Goal: Information Seeking & Learning: Understand process/instructions

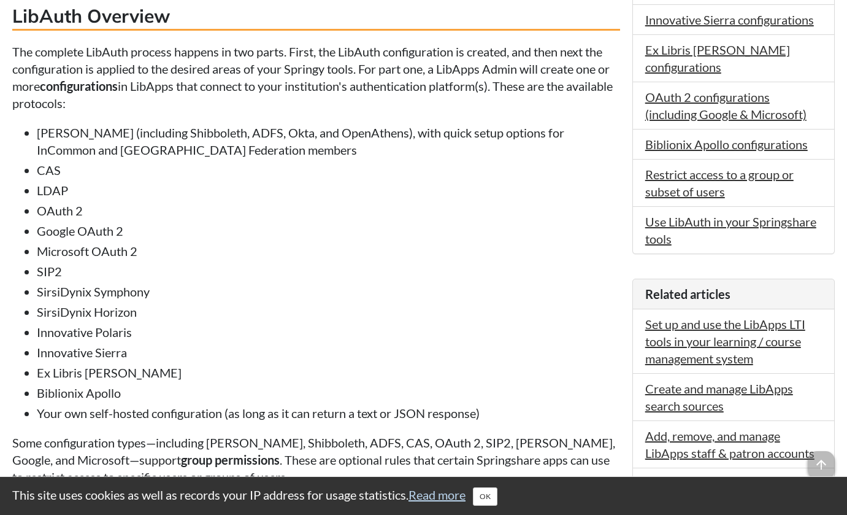
scroll to position [703, 0]
drag, startPoint x: 342, startPoint y: 53, endPoint x: 382, endPoint y: 55, distance: 39.9
click at [382, 55] on p "The complete LibAuth process happens in two parts. First, the LibAuth configura…" at bounding box center [316, 76] width 608 height 69
click at [197, 147] on li "[PERSON_NAME] (including Shibboleth, ADFS, Okta, and OpenAthens), with quick se…" at bounding box center [328, 140] width 583 height 34
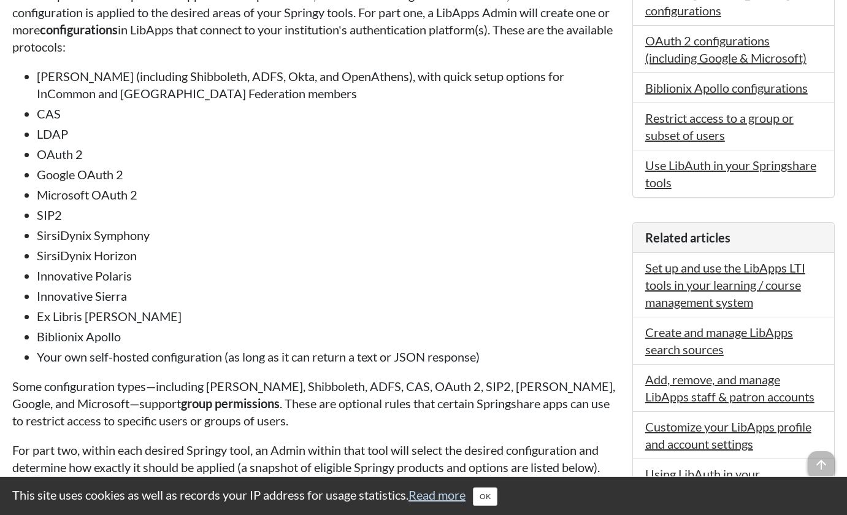
scroll to position [760, 0]
click at [128, 171] on li "Google OAuth 2" at bounding box center [328, 173] width 583 height 17
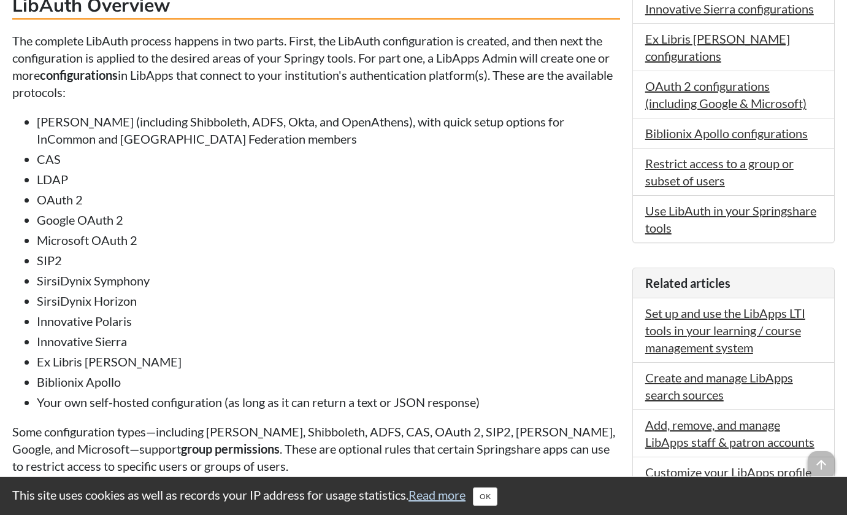
scroll to position [680, 0]
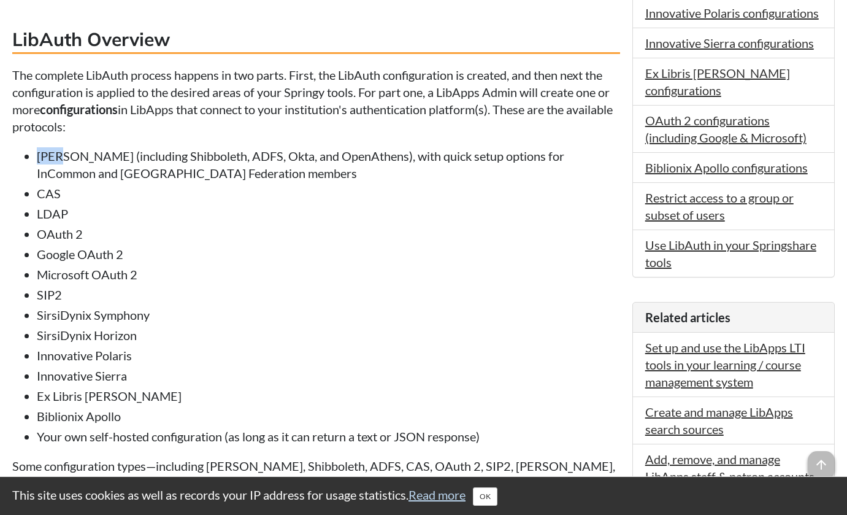
drag, startPoint x: 37, startPoint y: 158, endPoint x: 66, endPoint y: 156, distance: 28.9
click at [66, 156] on li "[PERSON_NAME] (including Shibboleth, ADFS, Okta, and OpenAthens), with quick se…" at bounding box center [328, 164] width 583 height 34
click at [173, 172] on li "[PERSON_NAME] (including Shibboleth, ADFS, Okta, and OpenAthens), with quick se…" at bounding box center [328, 164] width 583 height 34
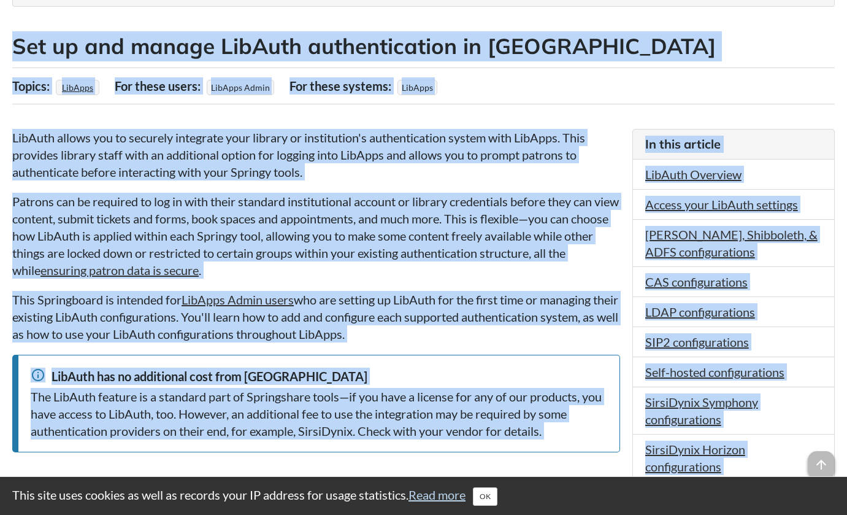
scroll to position [0, 0]
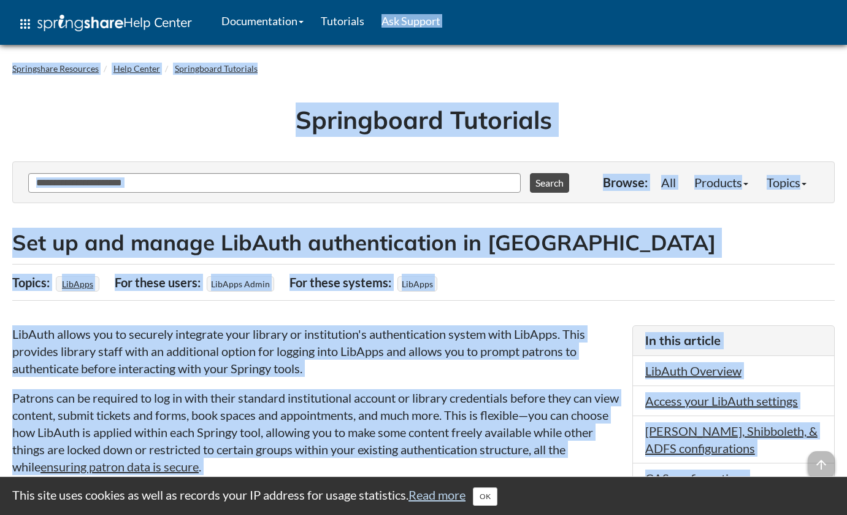
drag, startPoint x: 470, startPoint y: 234, endPoint x: 621, endPoint y: 150, distance: 172.2
click at [621, 150] on div "Springboard Tutorials" at bounding box center [423, 123] width 822 height 75
